Goal: Task Accomplishment & Management: Manage account settings

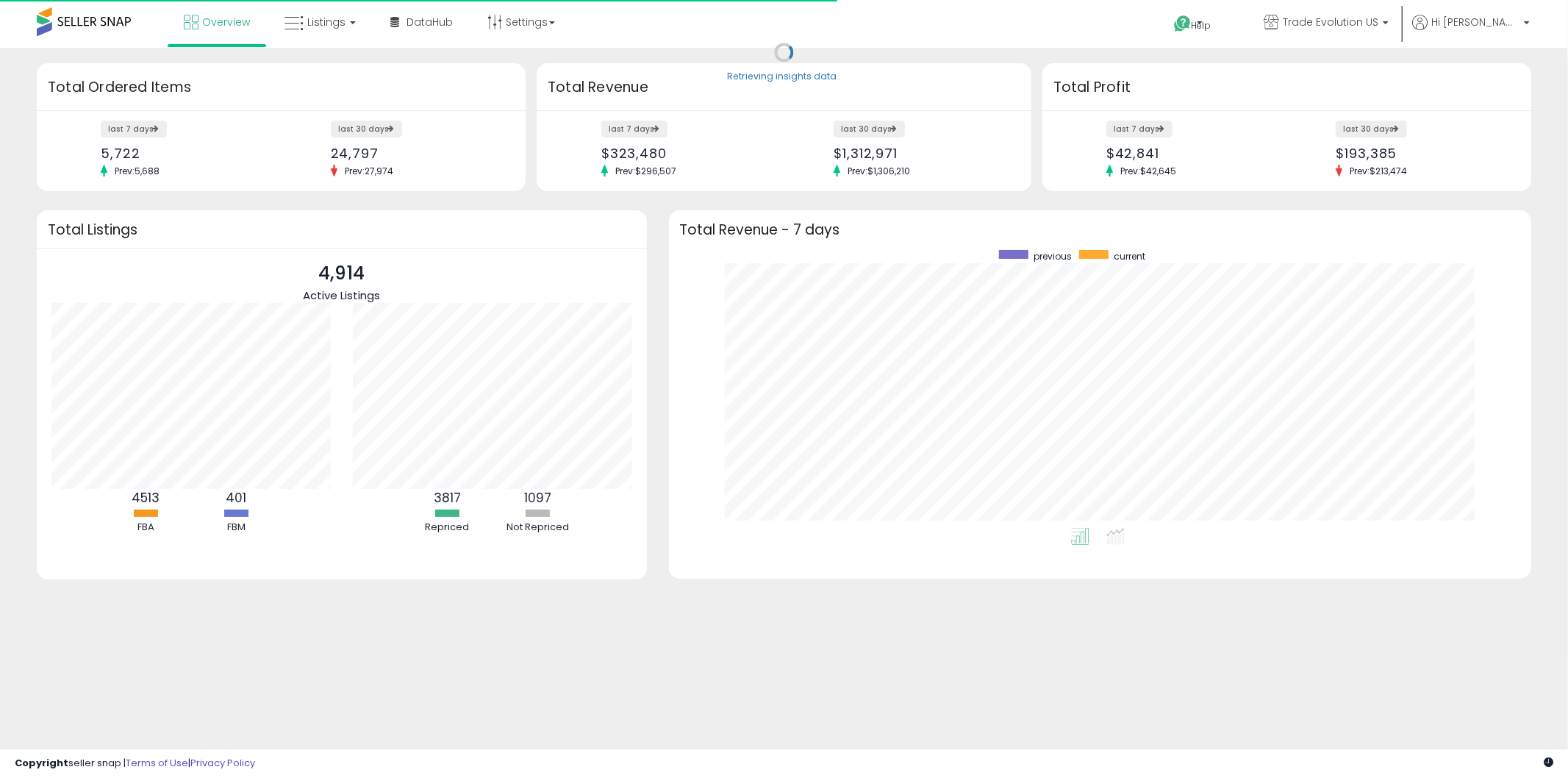
scroll to position [277, 834]
click at [304, 32] on link "Listings" at bounding box center [320, 22] width 93 height 44
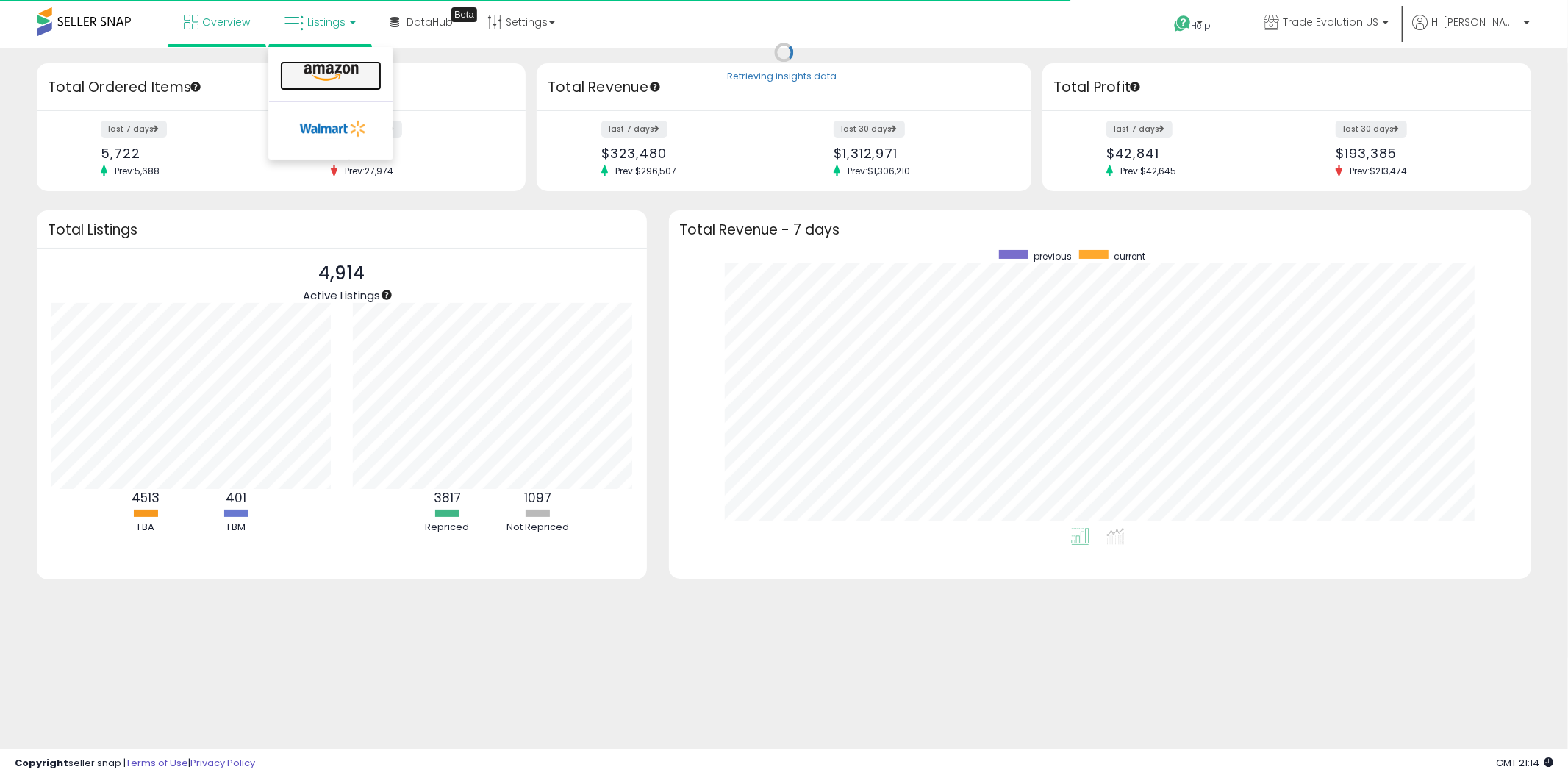
click at [321, 79] on icon at bounding box center [331, 72] width 64 height 19
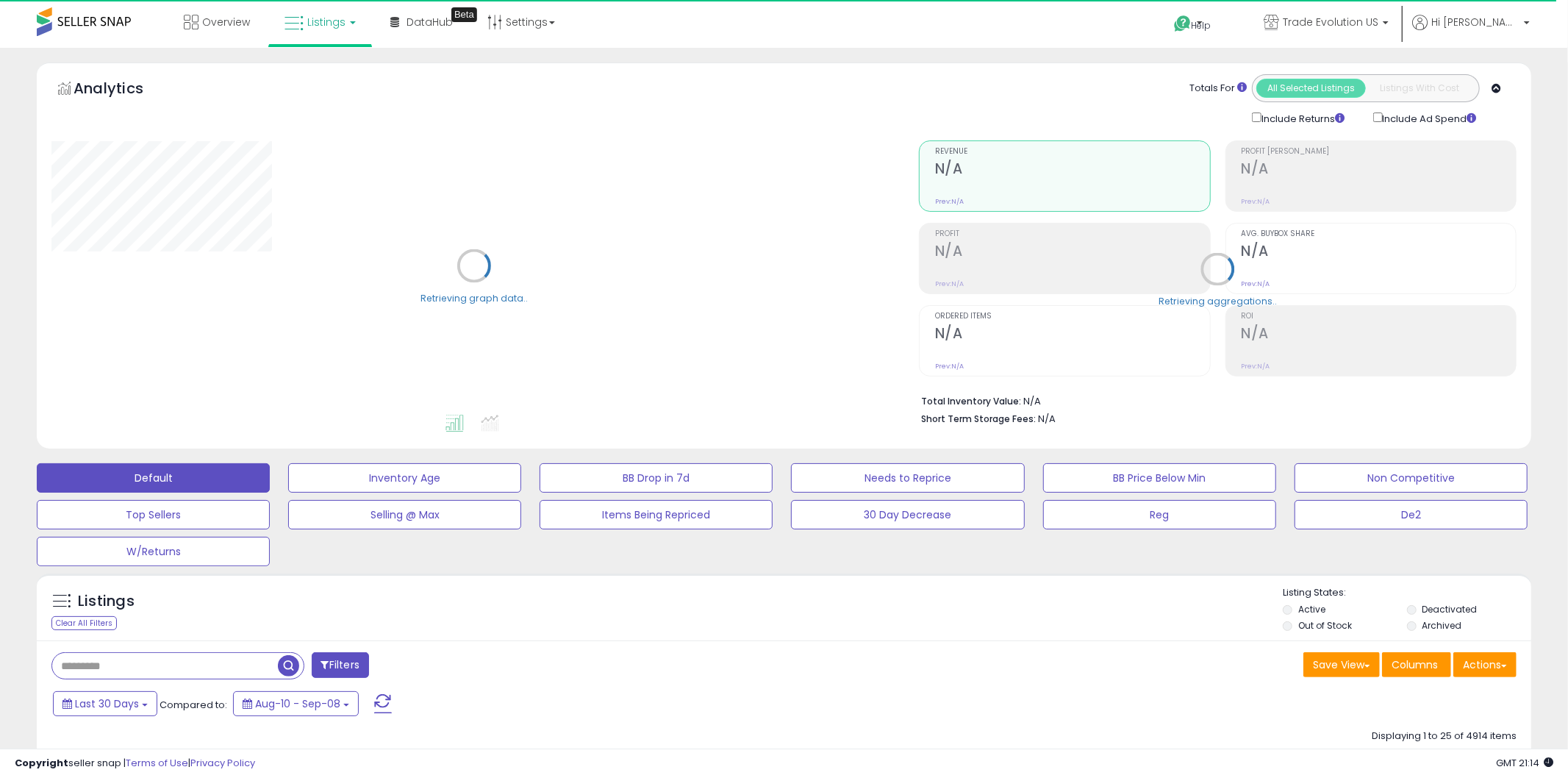
type input "*******"
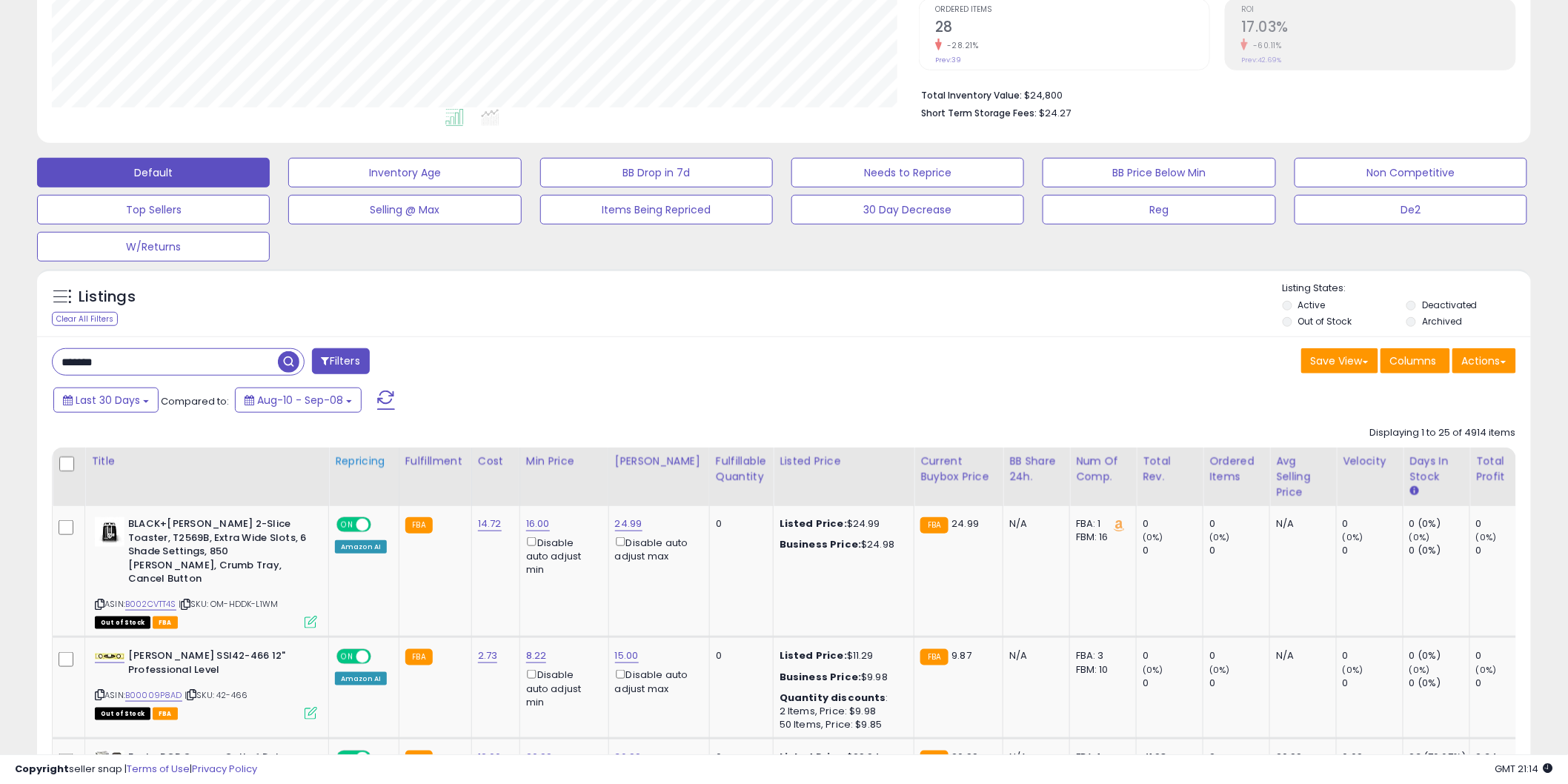
scroll to position [329, 0]
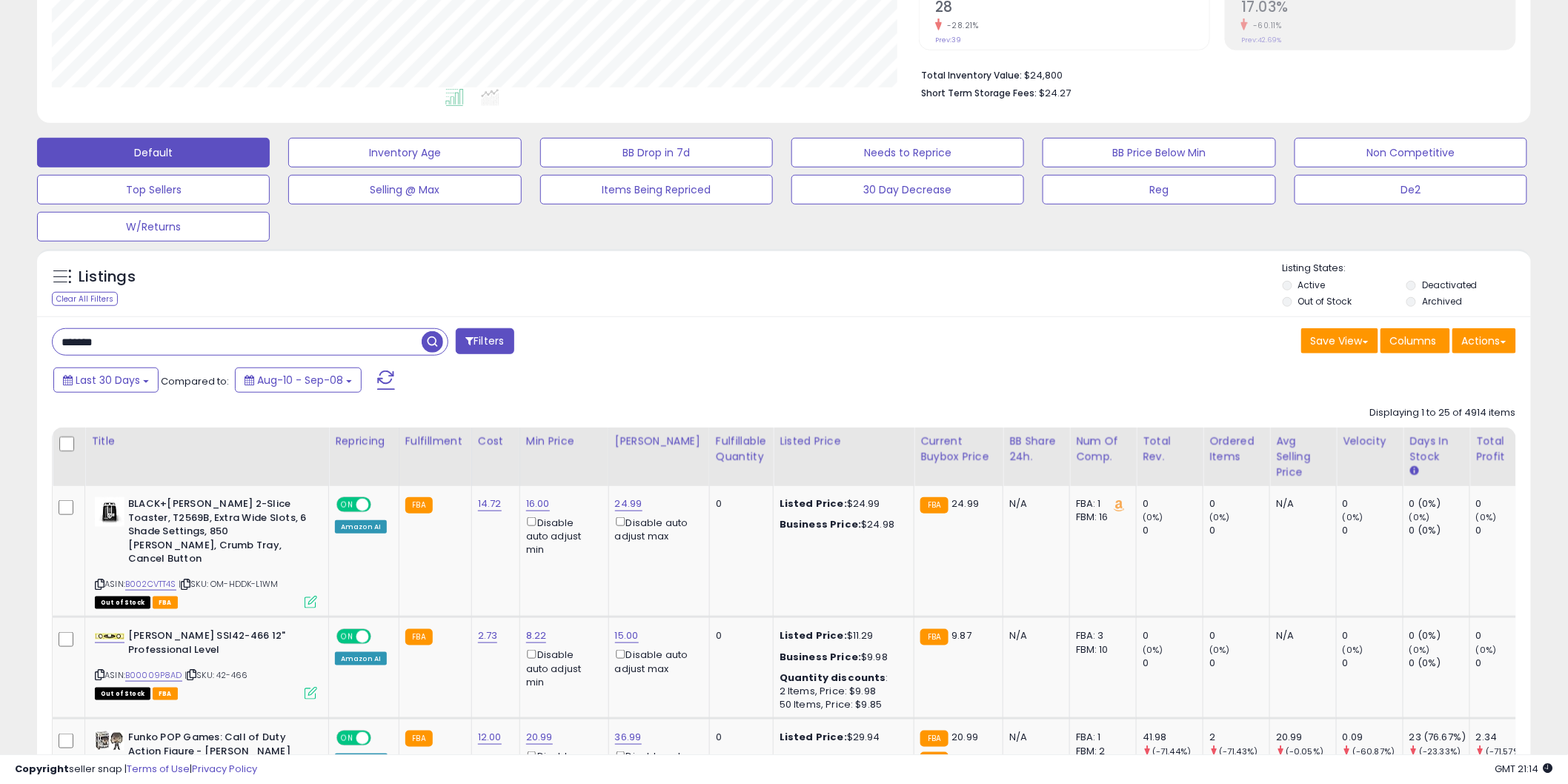
drag, startPoint x: 119, startPoint y: 337, endPoint x: 0, endPoint y: 361, distance: 121.4
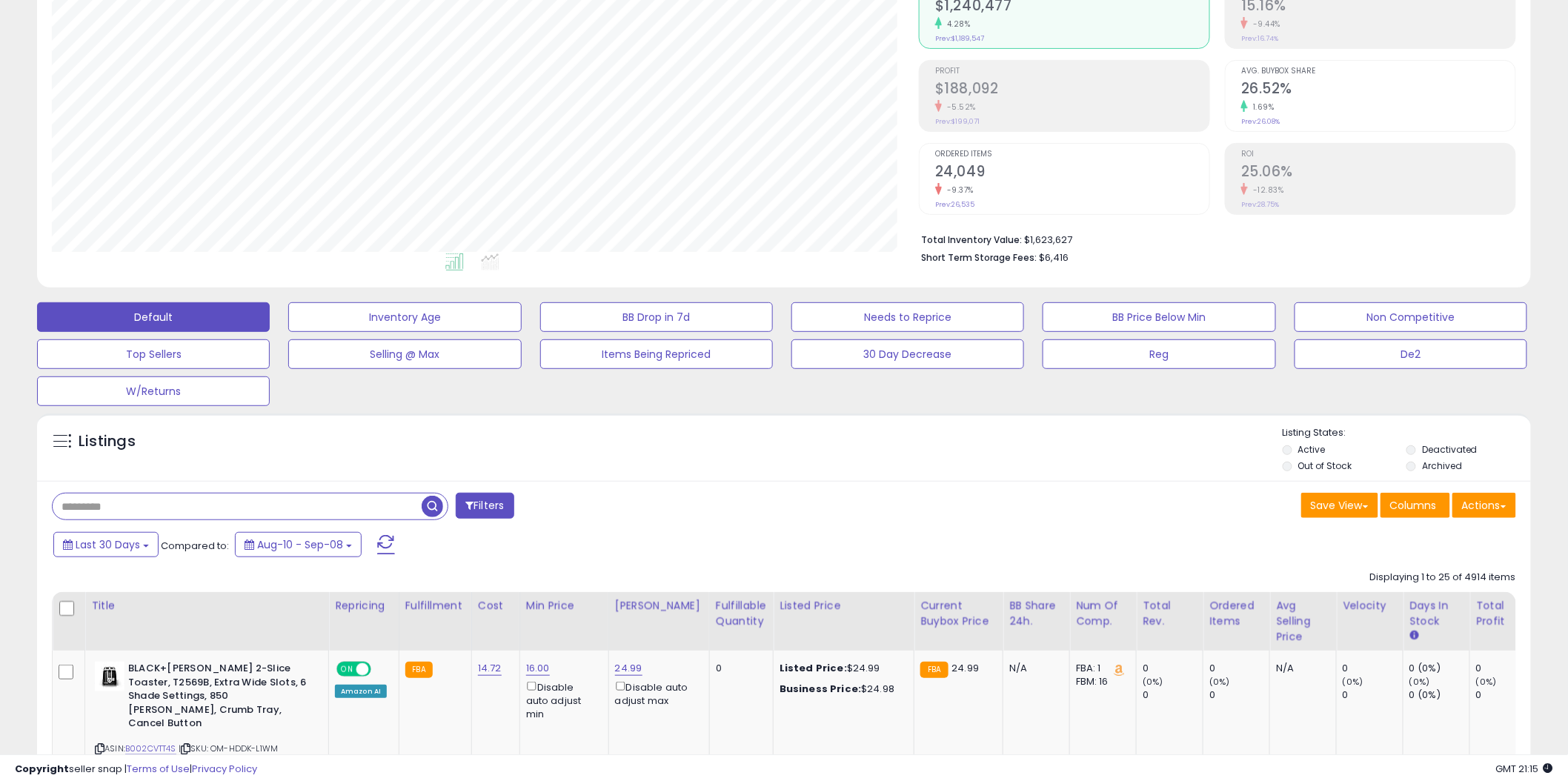
scroll to position [0, 0]
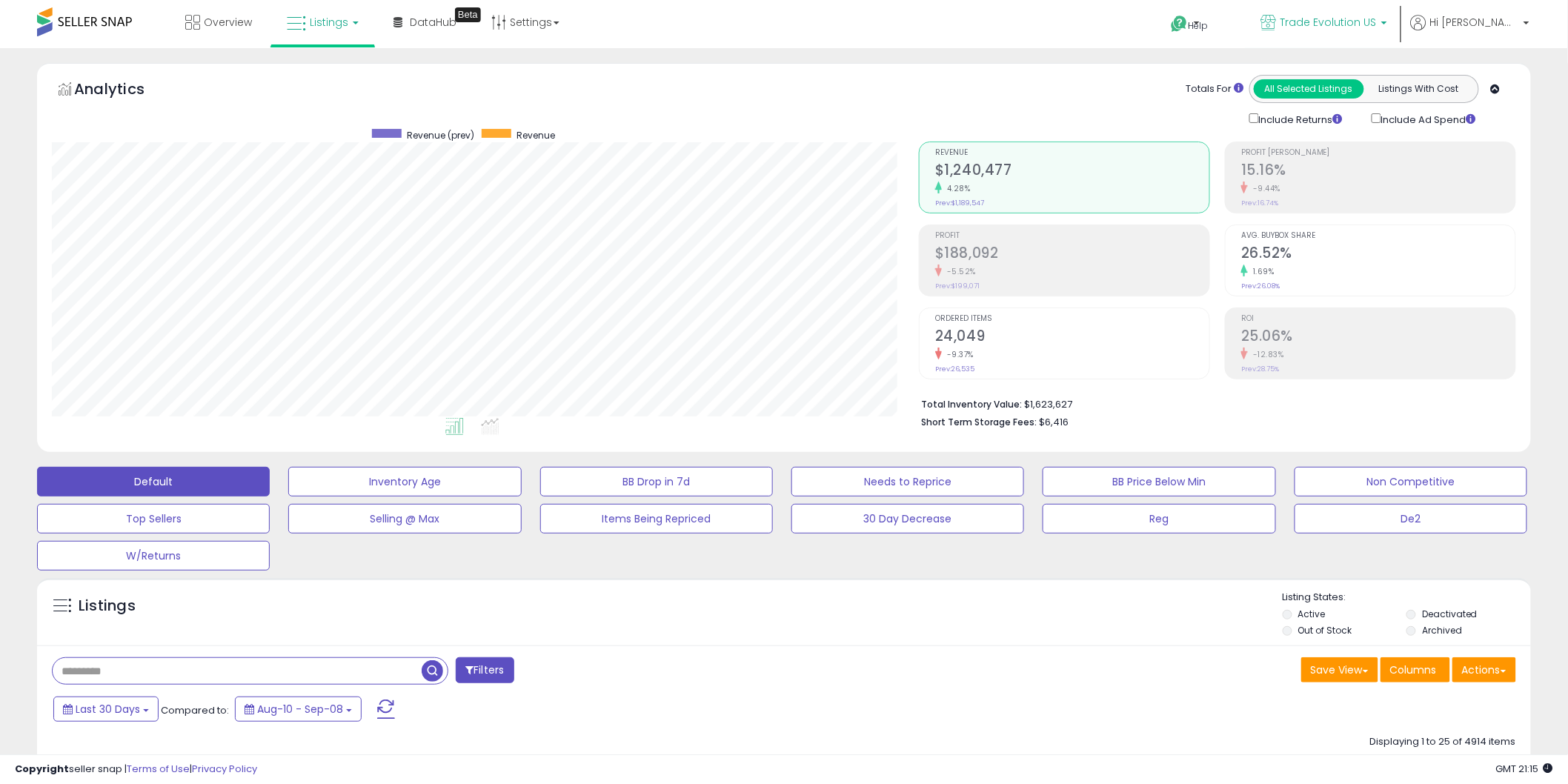
click at [1349, 35] on link "Trade Evolution US" at bounding box center [1324, 24] width 148 height 49
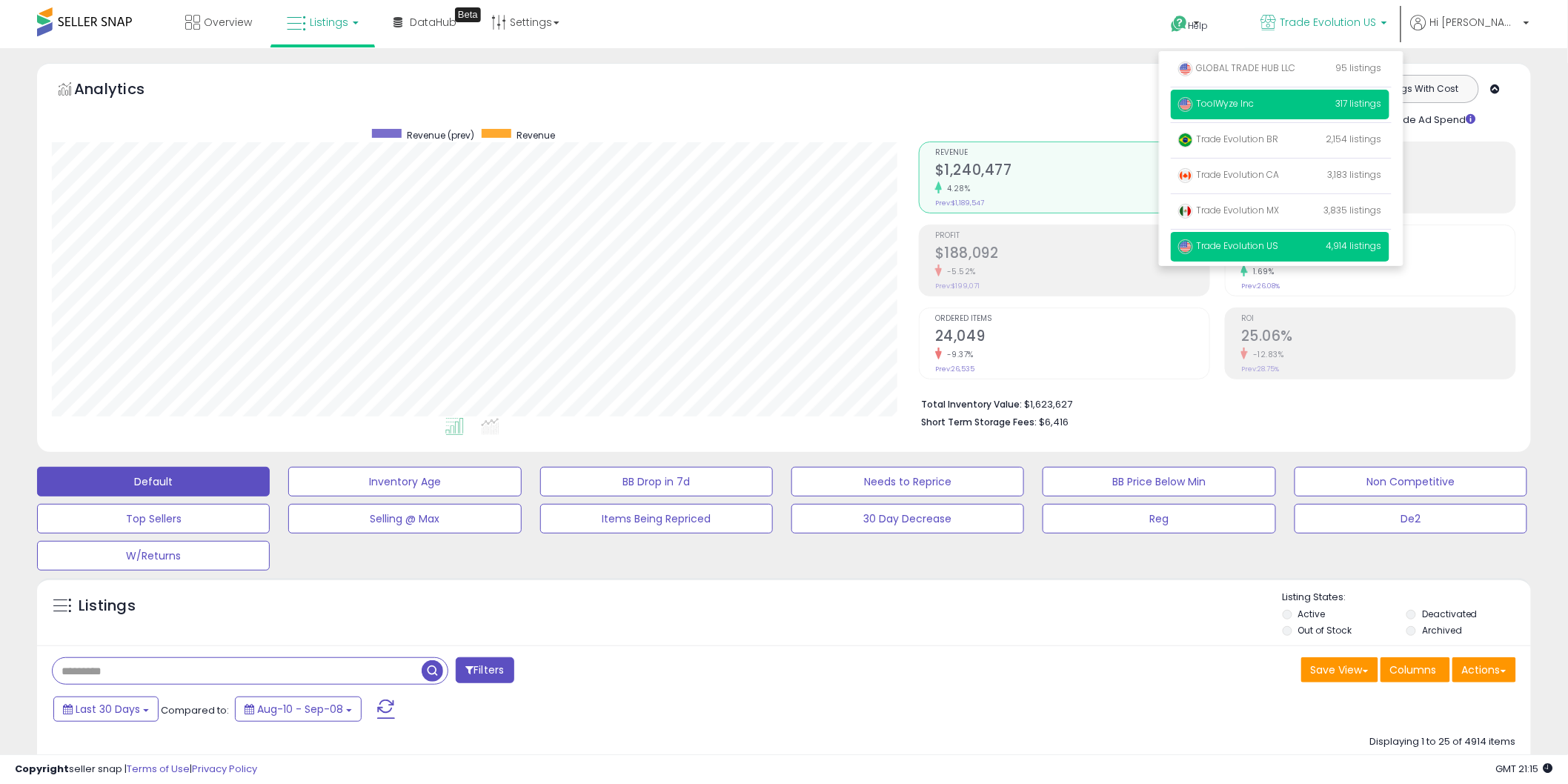
click at [1314, 99] on p "ToolWyze Inc 317 listings" at bounding box center [1281, 104] width 219 height 30
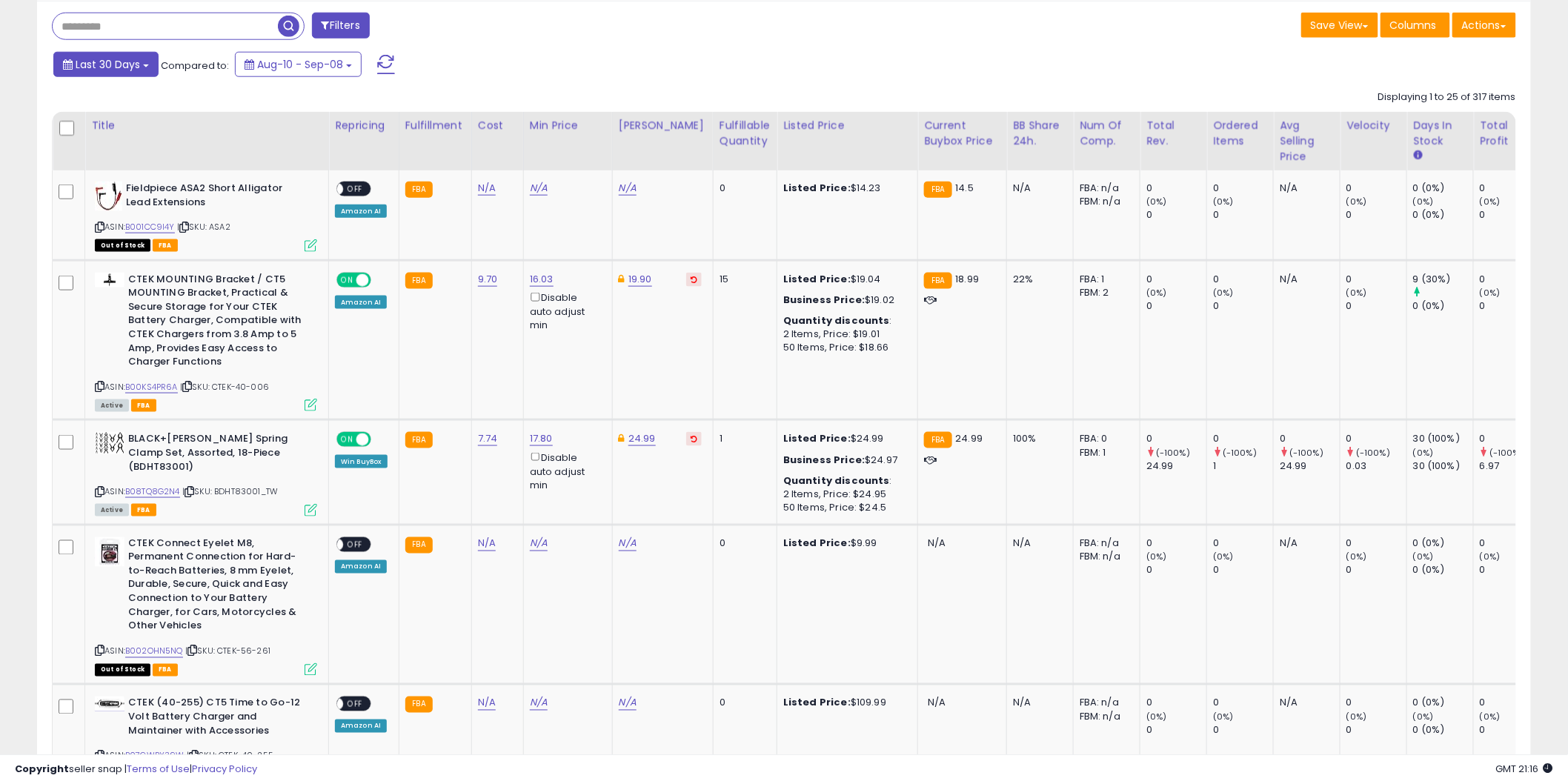
scroll to position [603, 0]
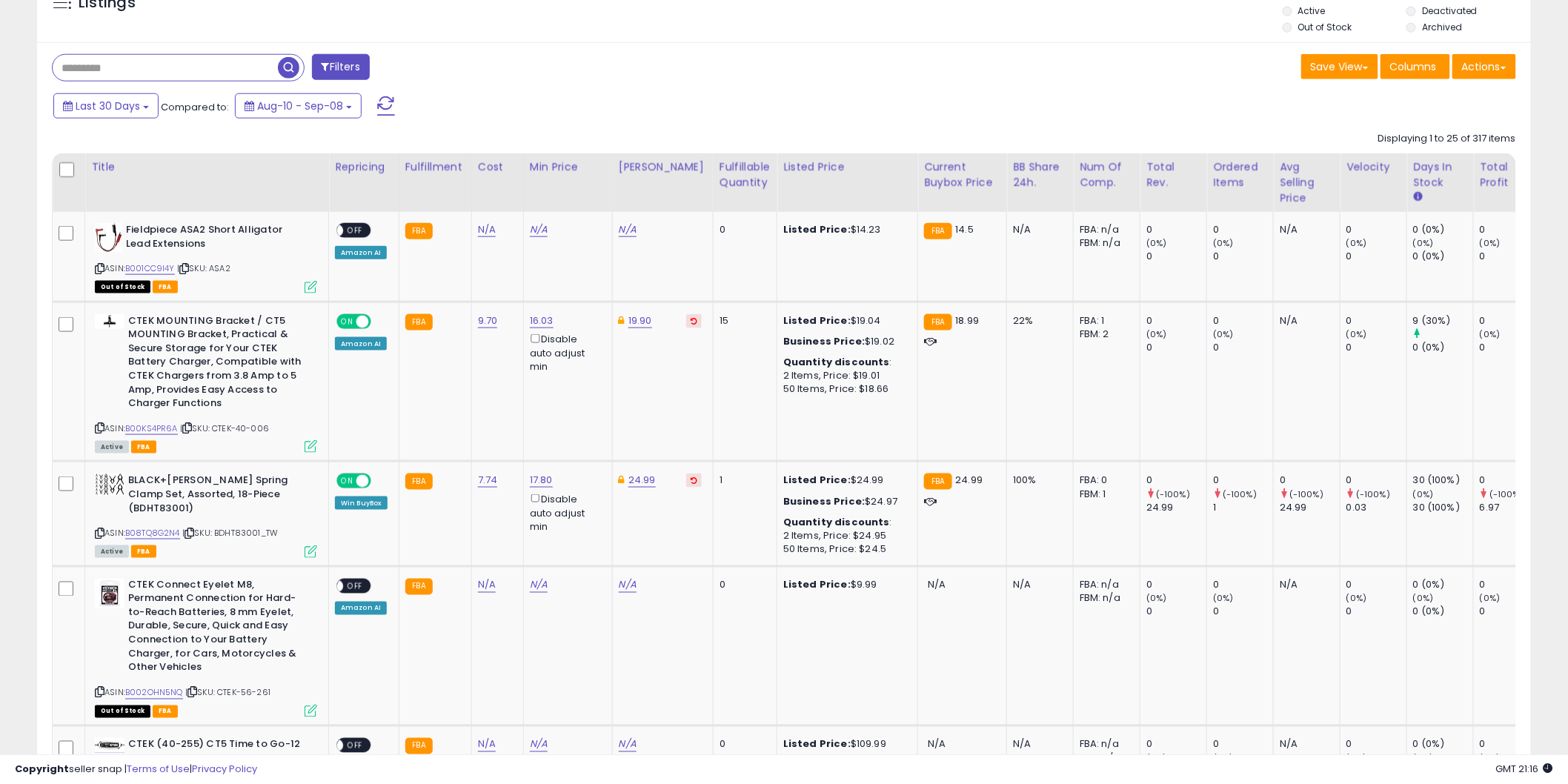
click at [104, 76] on input "text" at bounding box center [165, 68] width 226 height 26
type input "****"
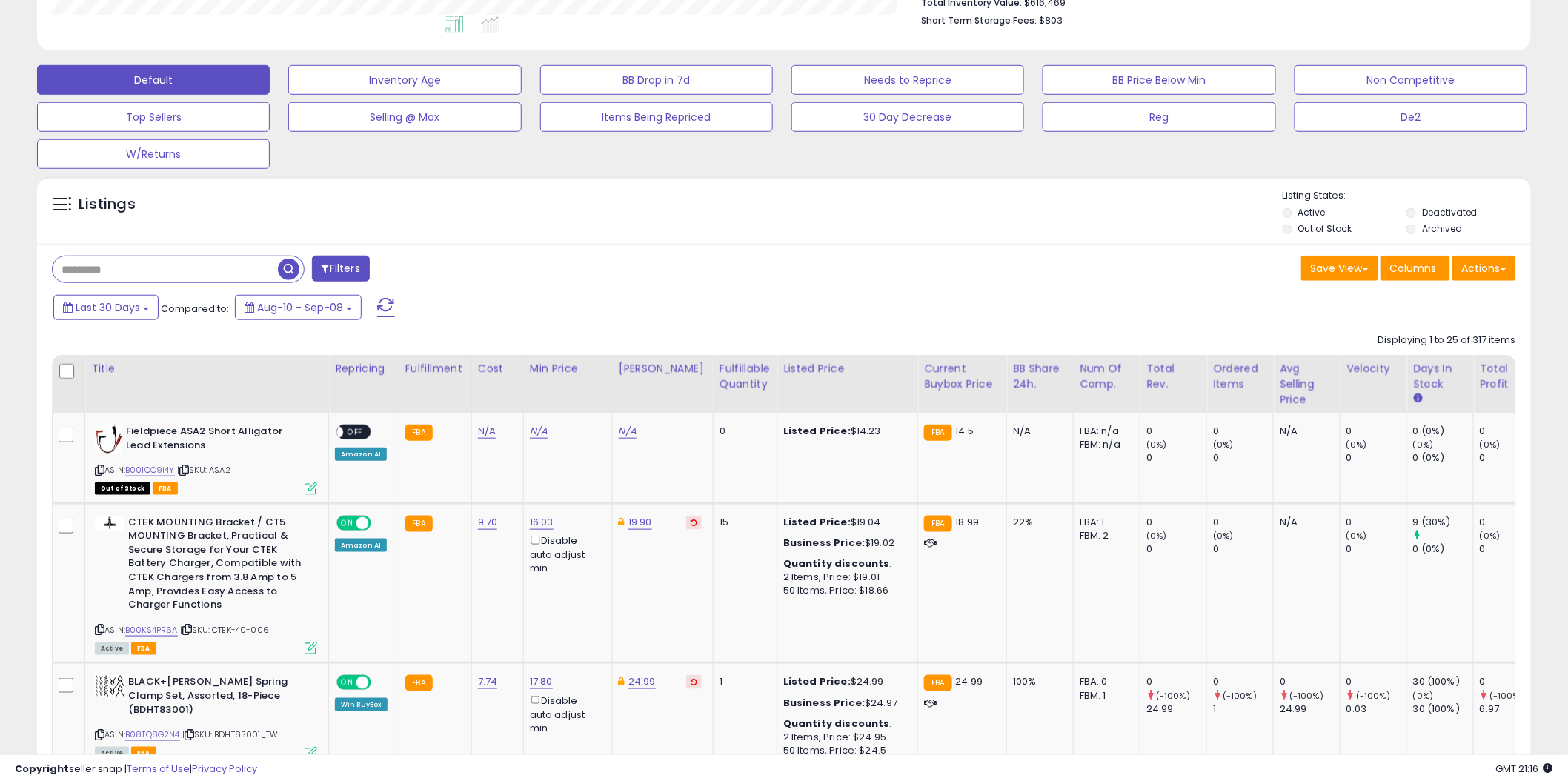
scroll to position [420, 0]
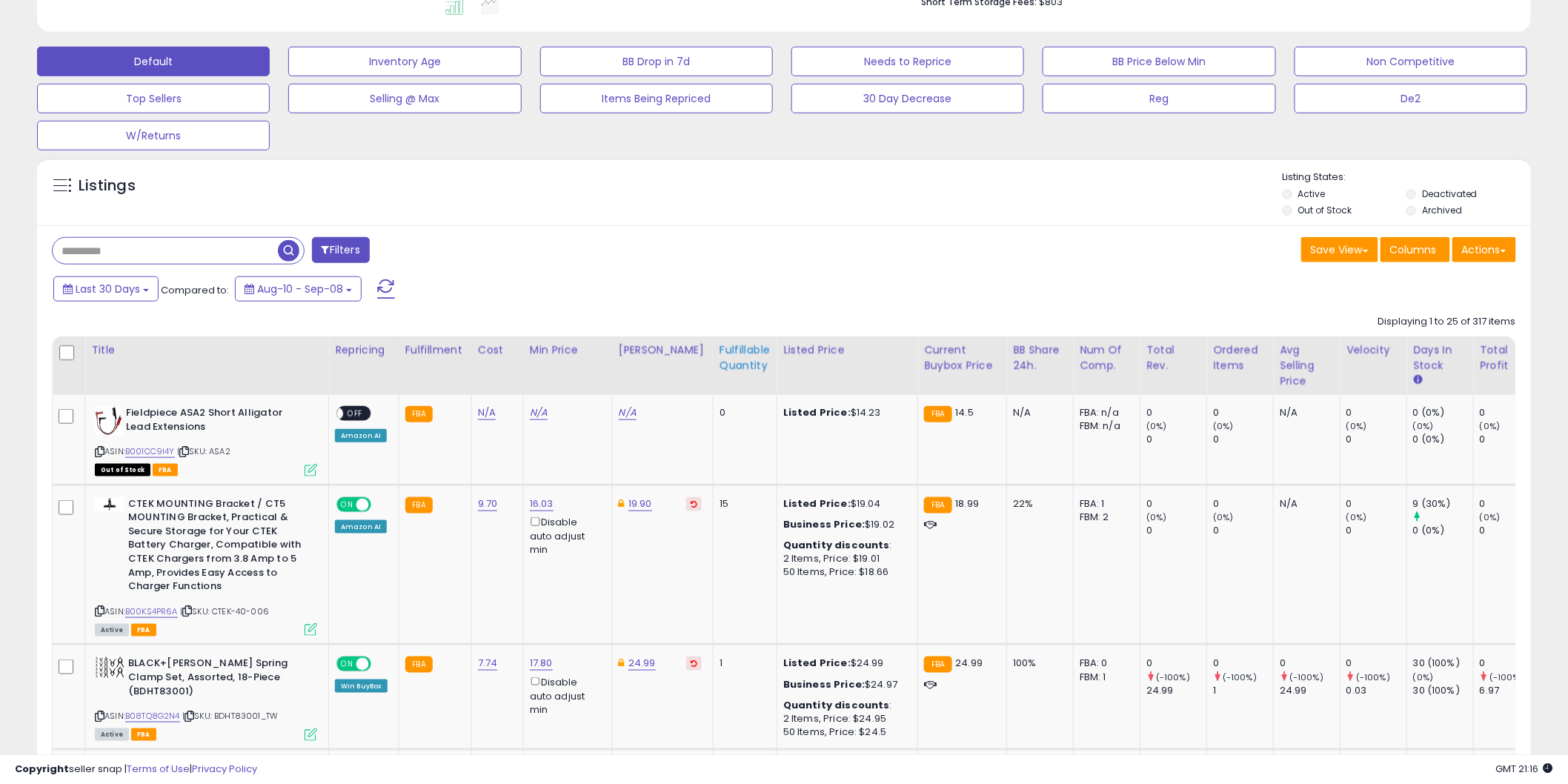
click at [732, 374] on th "Fulfillable Quantity" at bounding box center [744, 365] width 63 height 58
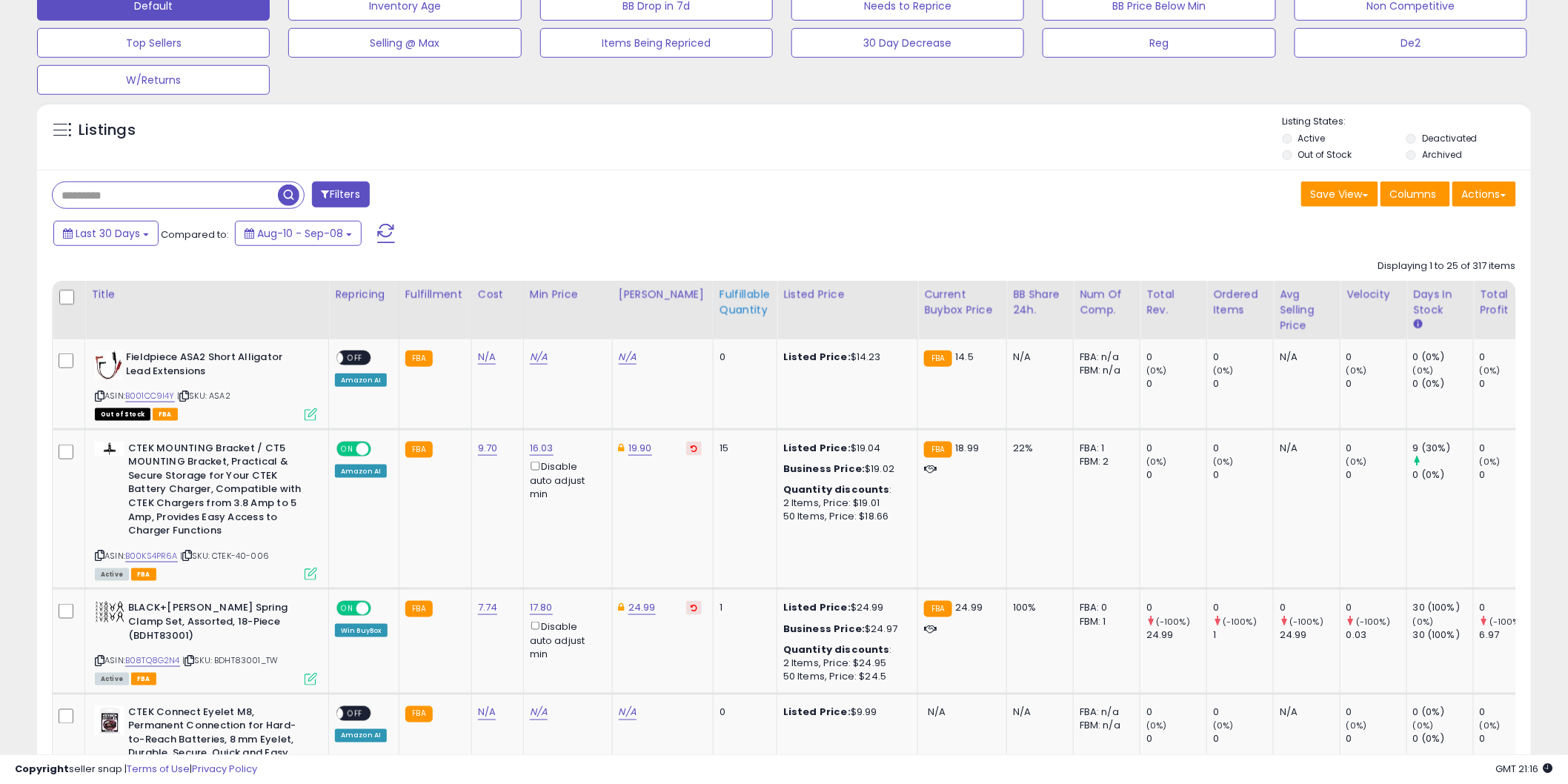
click at [719, 315] on div "Fulfillable Quantity" at bounding box center [745, 302] width 51 height 31
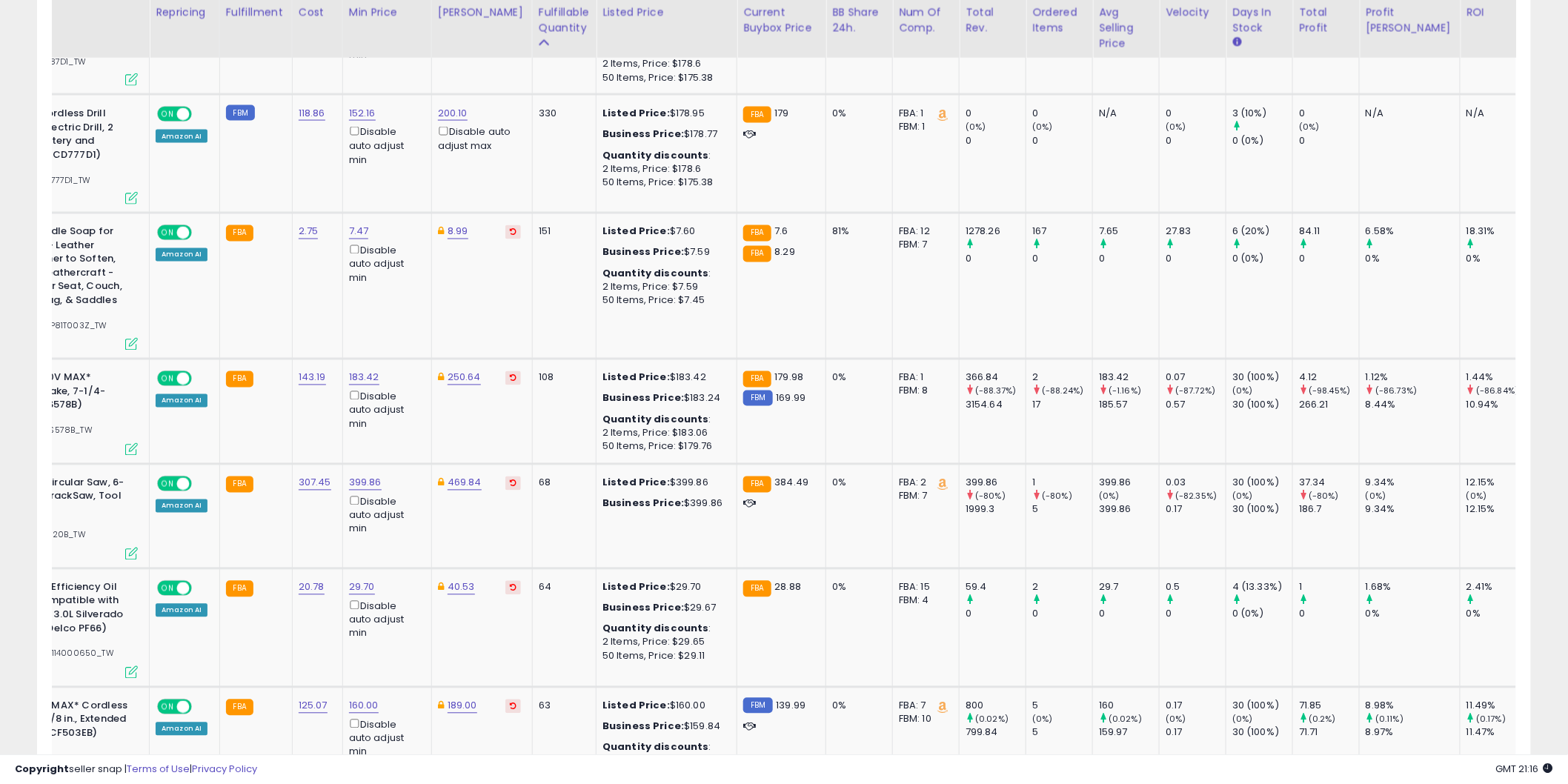
scroll to position [0, 0]
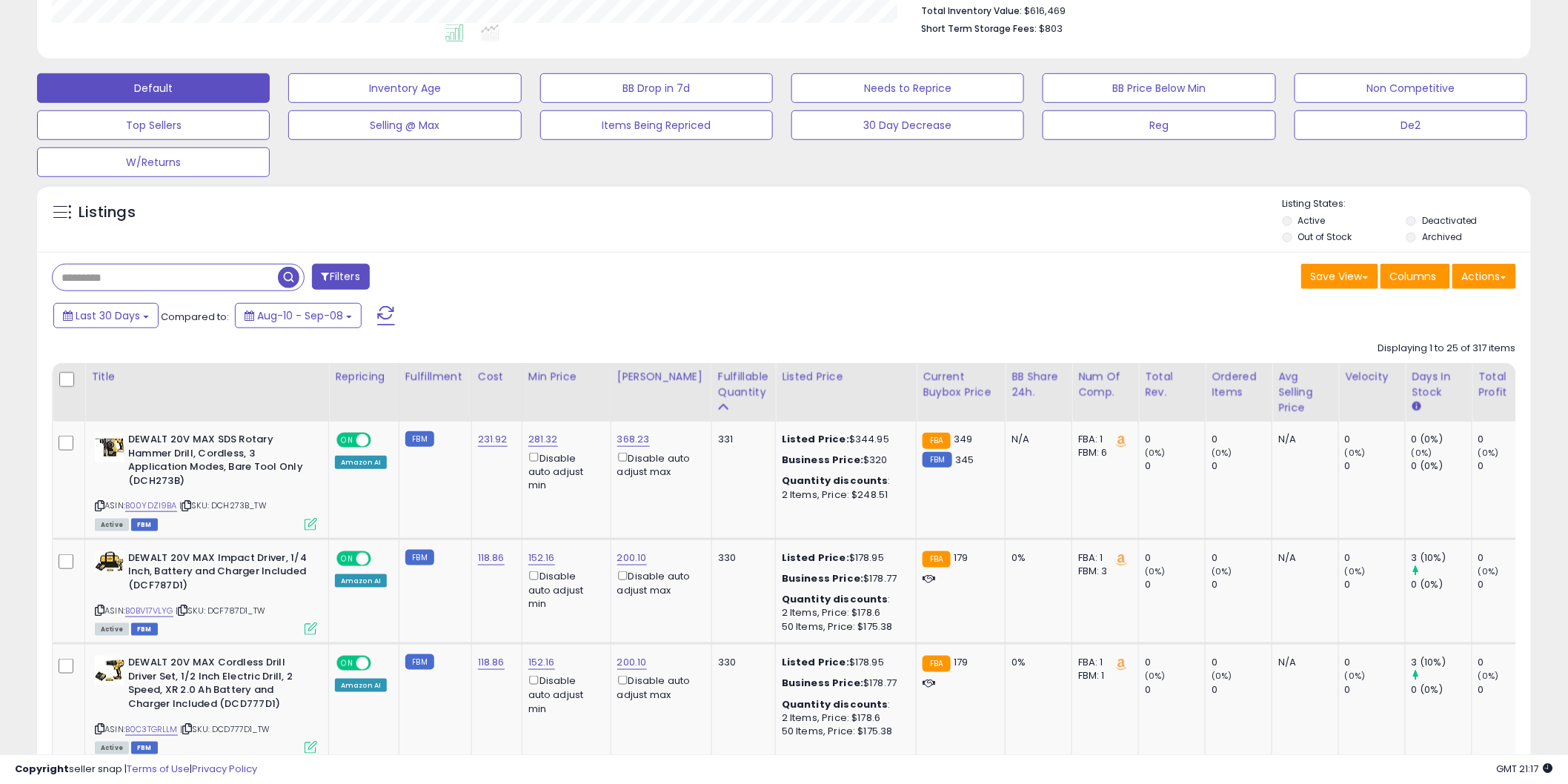
click at [119, 280] on input "text" at bounding box center [165, 277] width 226 height 26
type input "****"
